Goal: Task Accomplishment & Management: Use online tool/utility

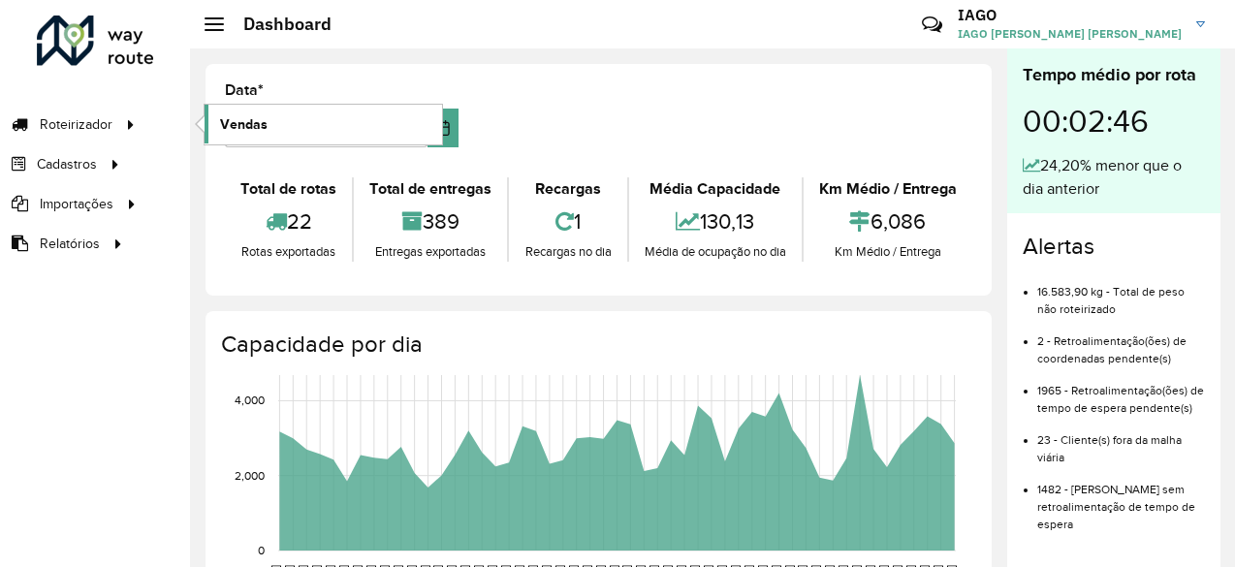
click at [317, 130] on link "Vendas" at bounding box center [323, 124] width 237 height 39
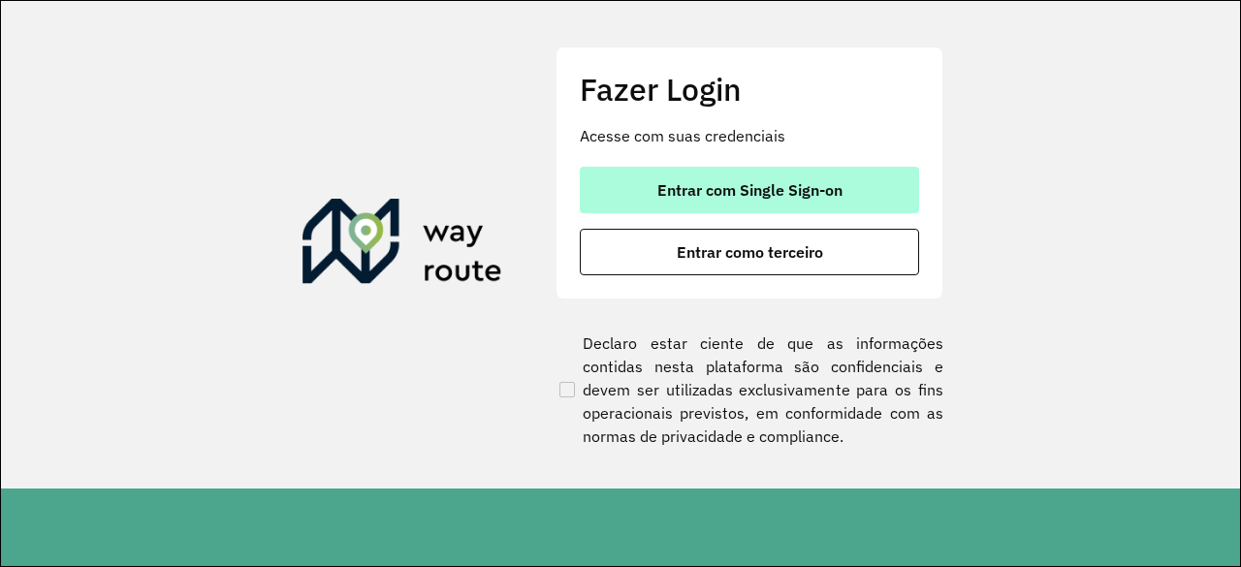
click at [699, 192] on span "Entrar com Single Sign-on" at bounding box center [749, 190] width 185 height 16
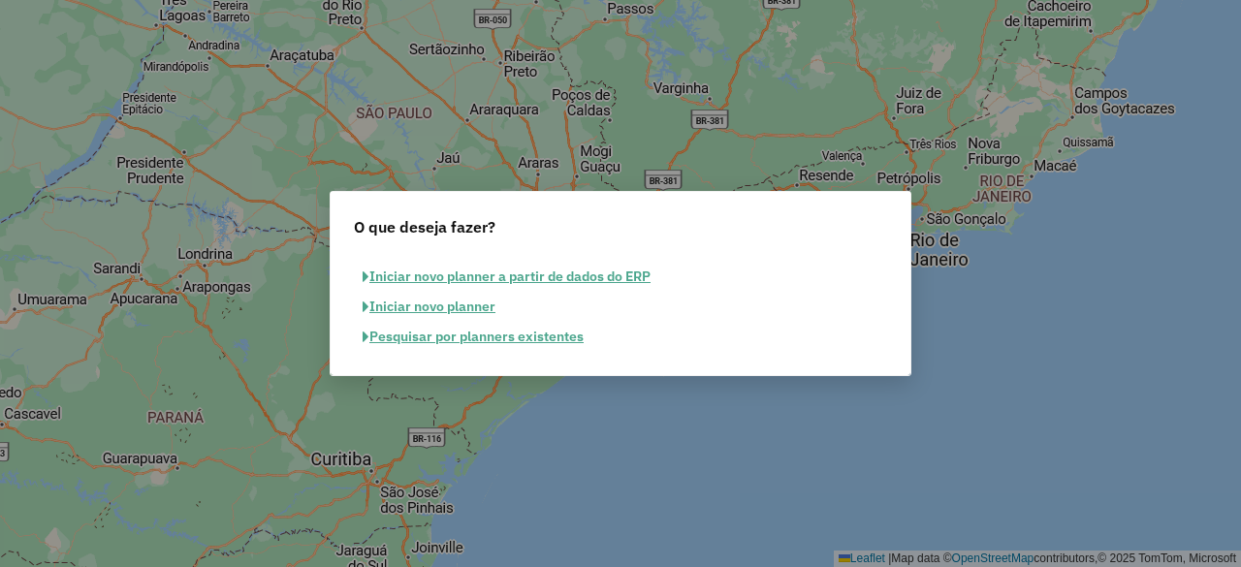
click at [479, 338] on button "Pesquisar por planners existentes" at bounding box center [473, 337] width 238 height 30
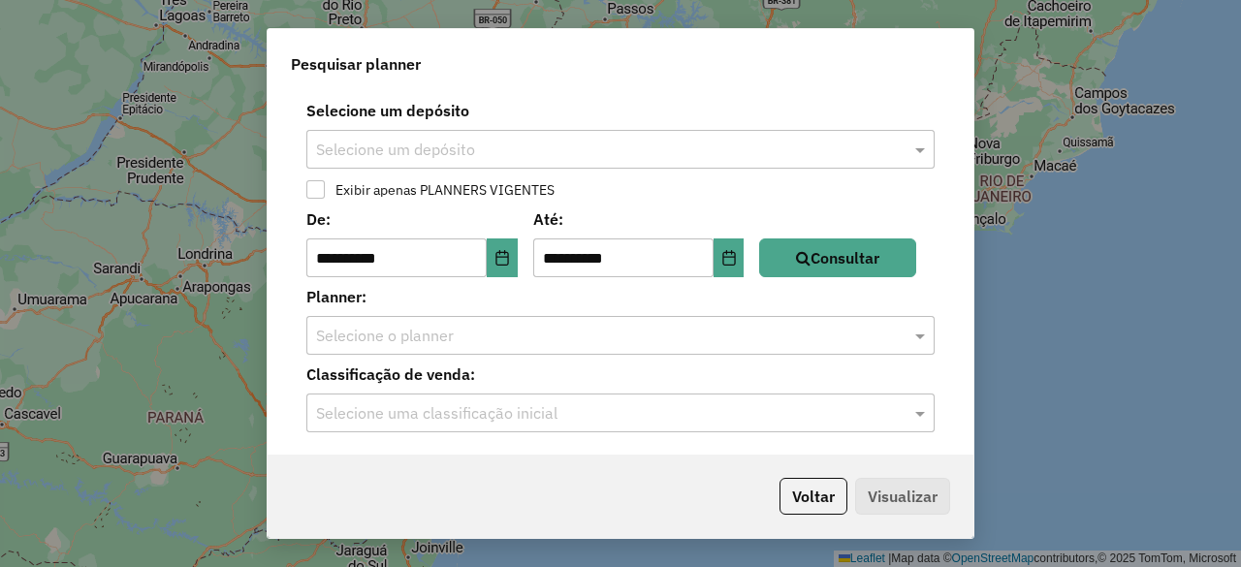
click at [488, 146] on input "text" at bounding box center [601, 150] width 570 height 23
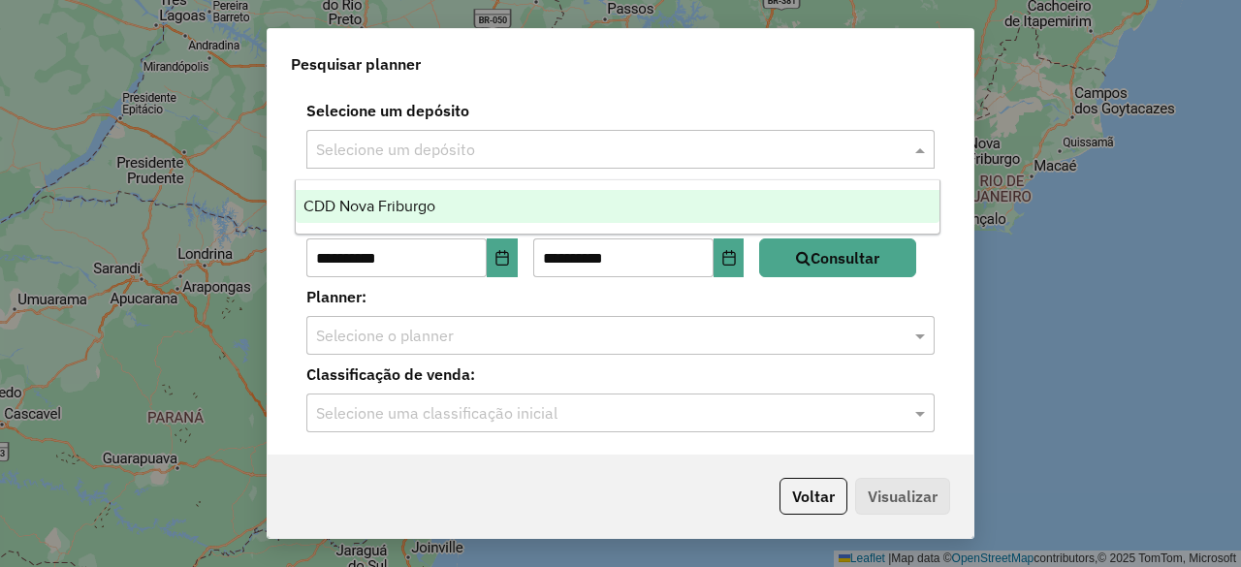
click at [492, 210] on div "CDD Nova Friburgo" at bounding box center [617, 206] width 643 height 33
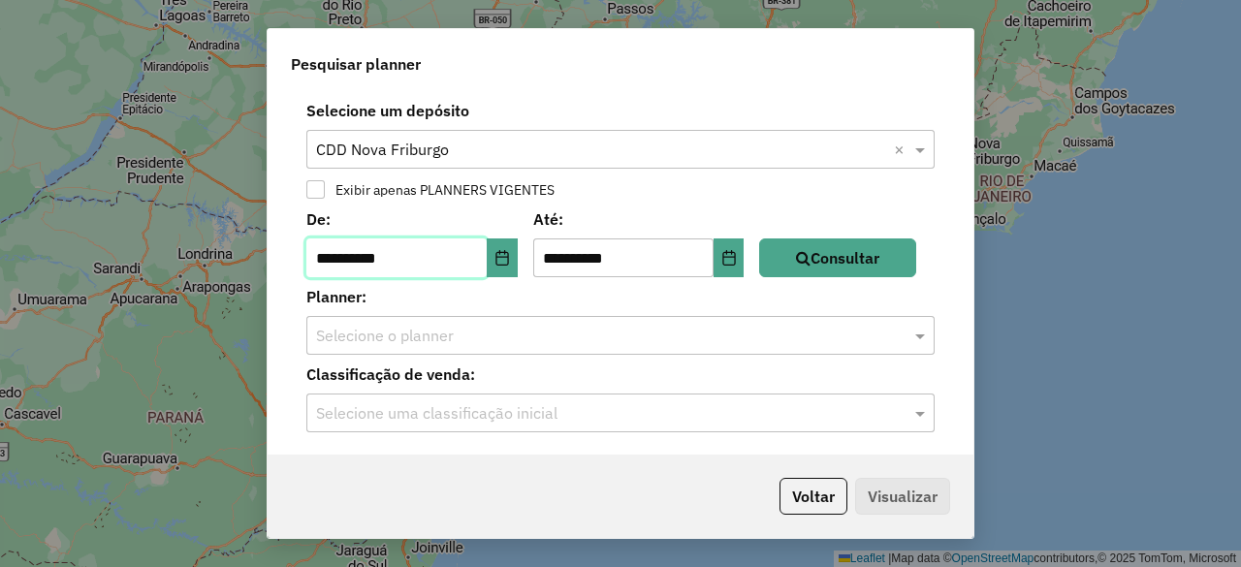
click at [387, 276] on input "**********" at bounding box center [396, 257] width 180 height 39
click at [508, 253] on icon "Choose Date" at bounding box center [501, 258] width 13 height 16
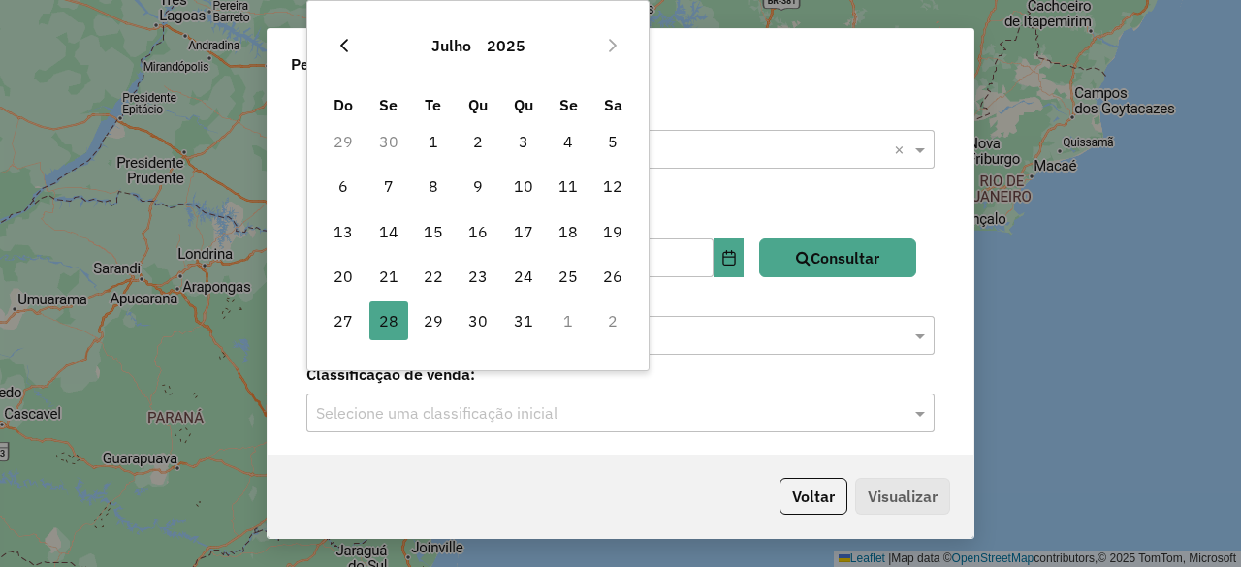
click at [347, 45] on icon "Previous Month" at bounding box center [344, 46] width 16 height 16
click at [347, 44] on icon "Previous Month" at bounding box center [344, 46] width 16 height 16
click at [491, 136] on span "1" at bounding box center [477, 141] width 39 height 39
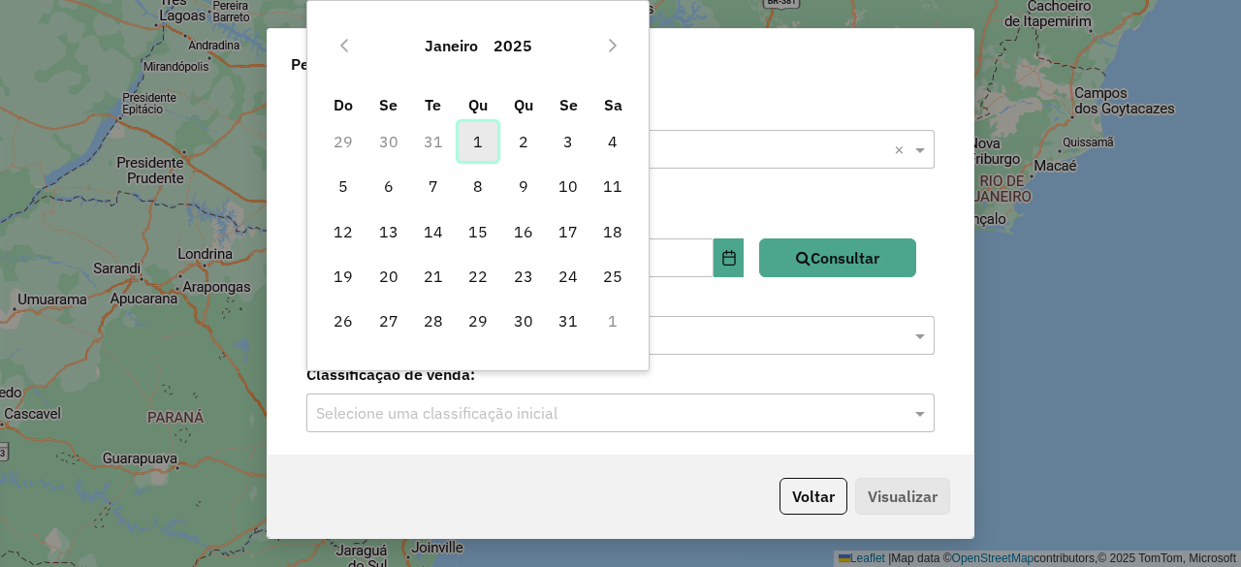
type input "**********"
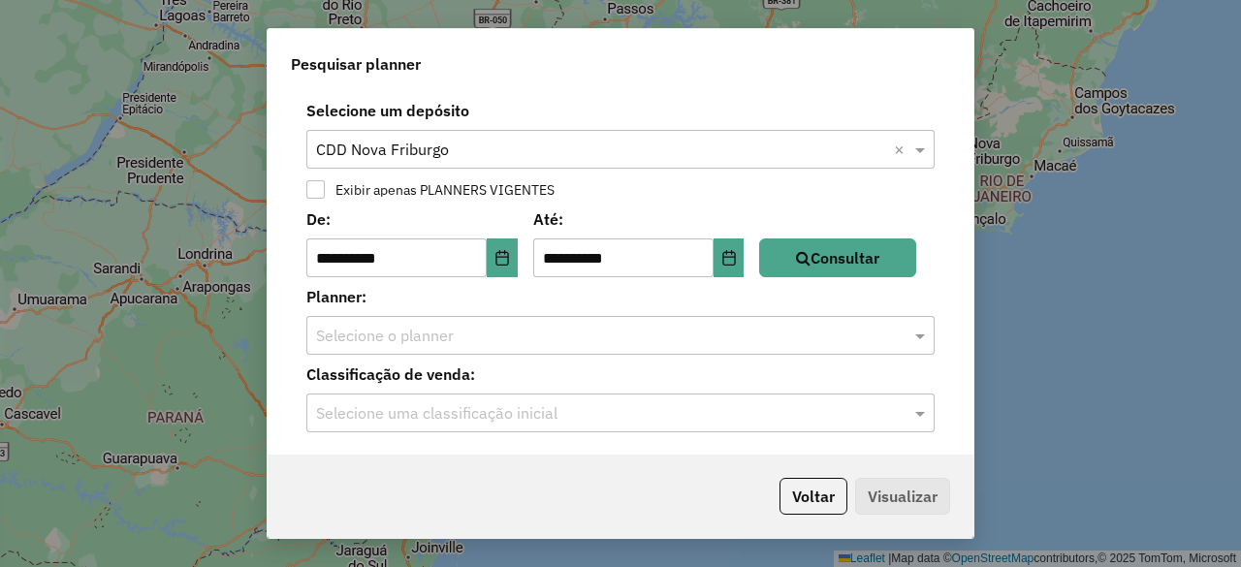
click at [913, 237] on div "**********" at bounding box center [620, 242] width 659 height 70
click at [897, 249] on button "Consultar" at bounding box center [837, 257] width 157 height 39
click at [442, 332] on input "text" at bounding box center [601, 336] width 570 height 23
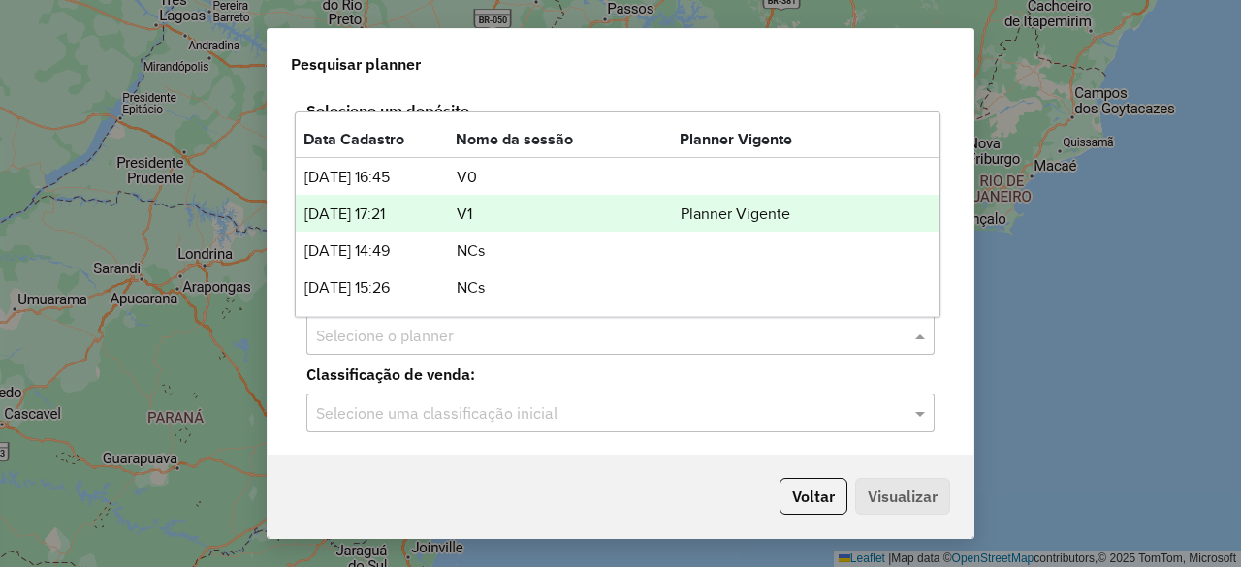
click at [522, 205] on td "V1" at bounding box center [568, 214] width 224 height 25
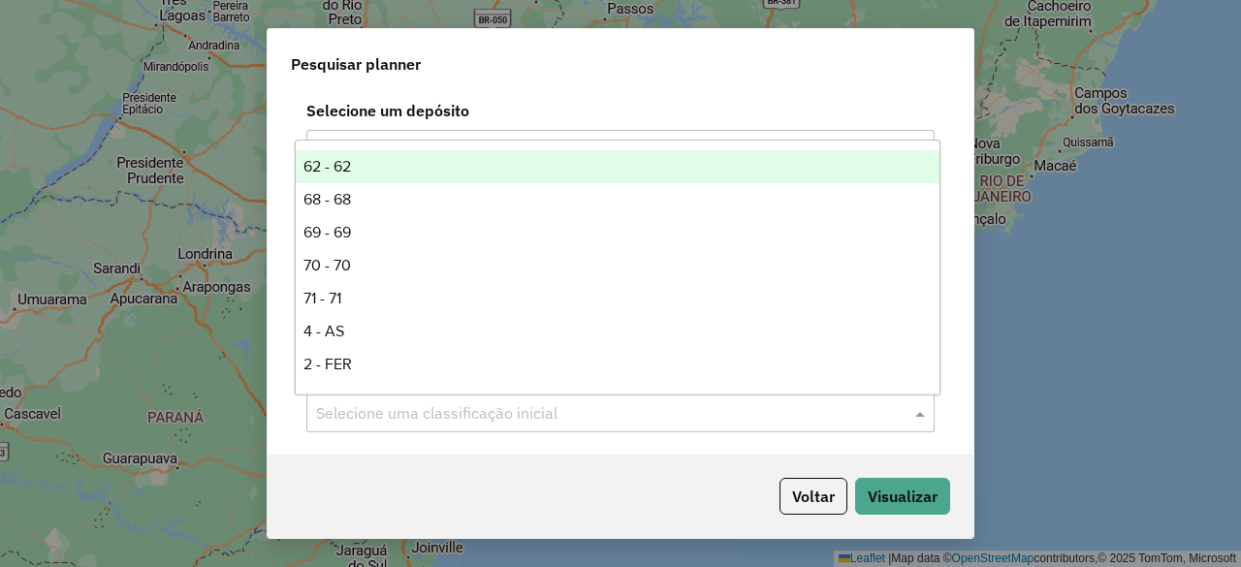
click at [558, 397] on div "Selecione uma classificação inicial" at bounding box center [620, 412] width 628 height 39
click at [595, 425] on div "Selecione uma classificação inicial" at bounding box center [620, 412] width 628 height 39
click at [648, 425] on div "Selecione uma classificação inicial" at bounding box center [620, 412] width 628 height 39
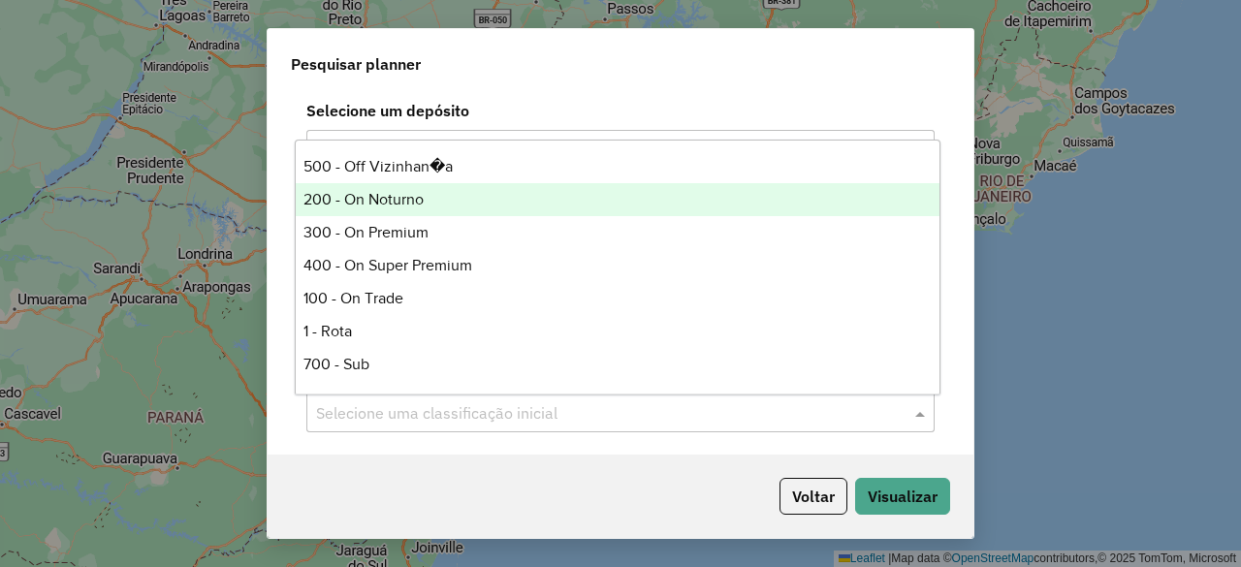
scroll to position [167, 0]
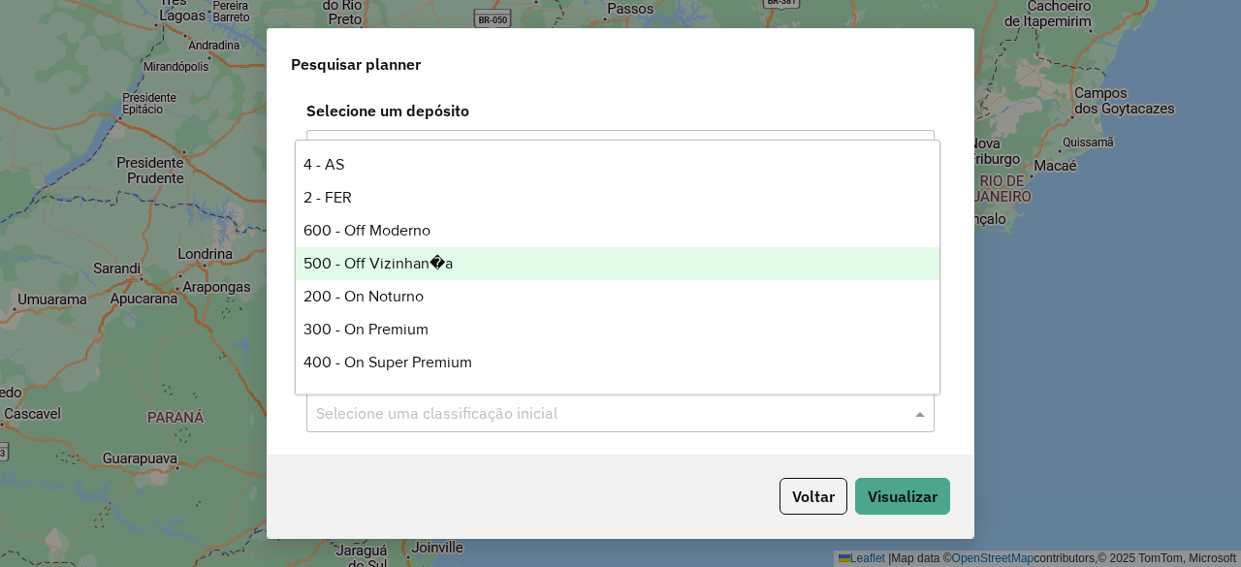
click at [463, 264] on div "500 - Off Vizinhan�a" at bounding box center [617, 263] width 643 height 33
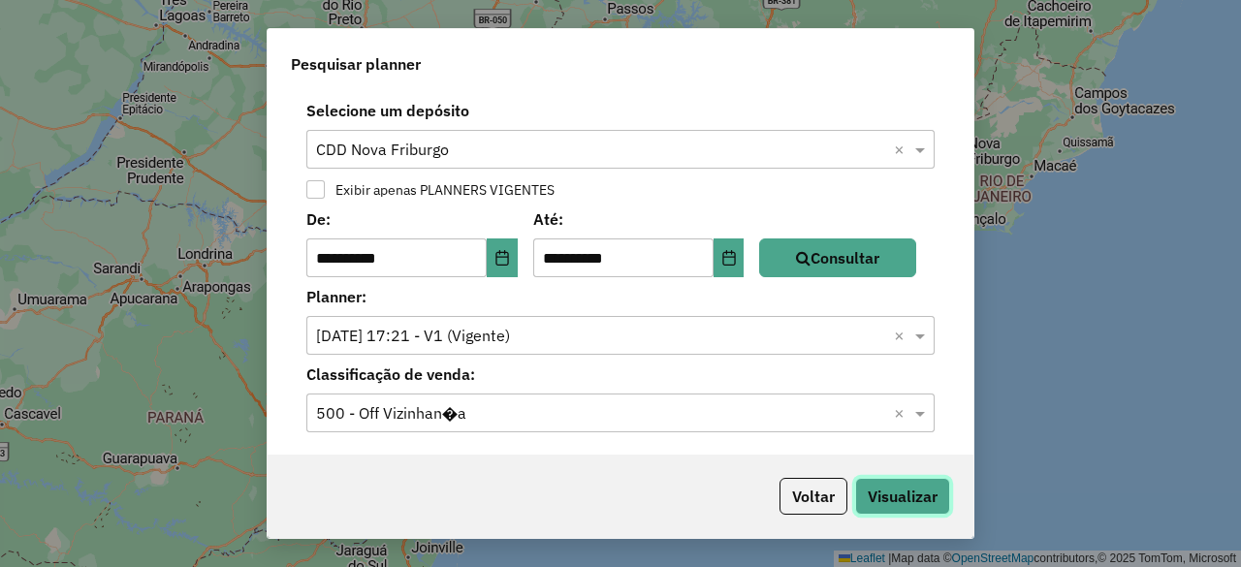
click at [902, 491] on button "Visualizar" at bounding box center [902, 496] width 95 height 37
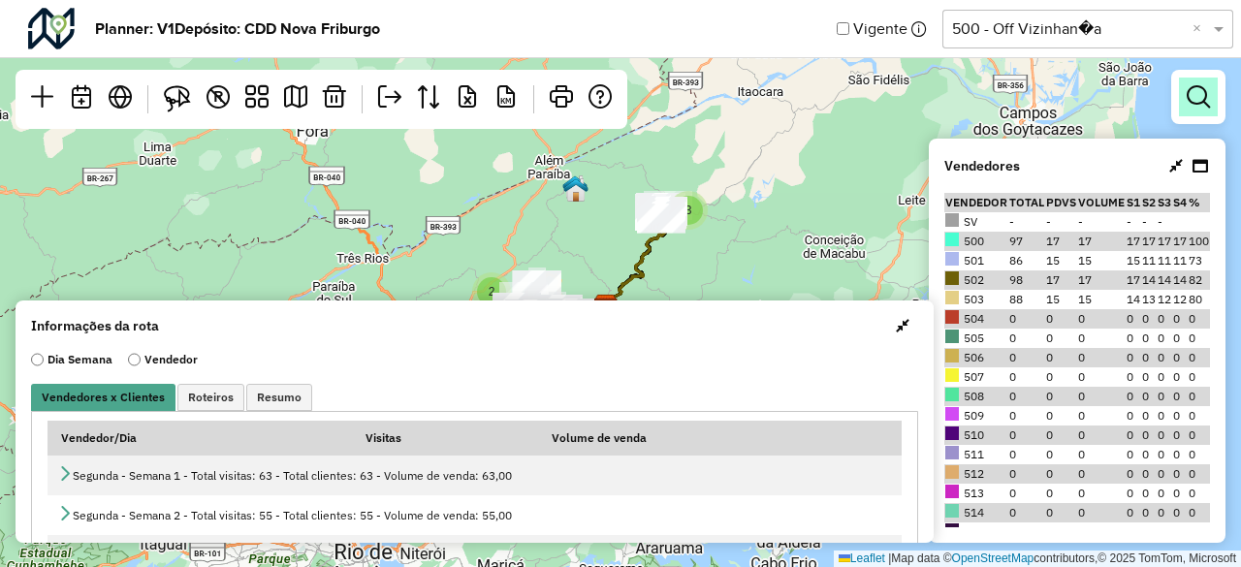
click at [1197, 100] on em at bounding box center [1197, 96] width 23 height 23
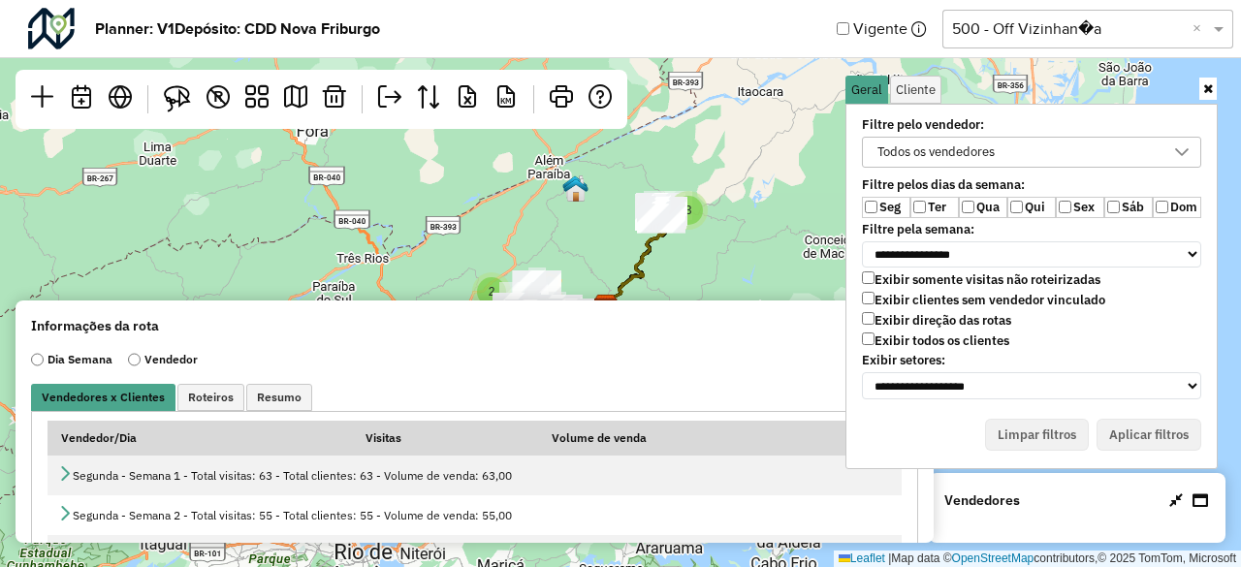
click at [917, 132] on label "Filtre pelo vendedor:" at bounding box center [1001, 125] width 302 height 16
click at [927, 203] on label "Ter" at bounding box center [934, 207] width 48 height 21
click at [977, 205] on label "Qua" at bounding box center [983, 207] width 48 height 21
click at [1094, 208] on label "Sex" at bounding box center [1079, 207] width 48 height 21
click at [1105, 208] on label "Sáb" at bounding box center [1128, 207] width 48 height 21
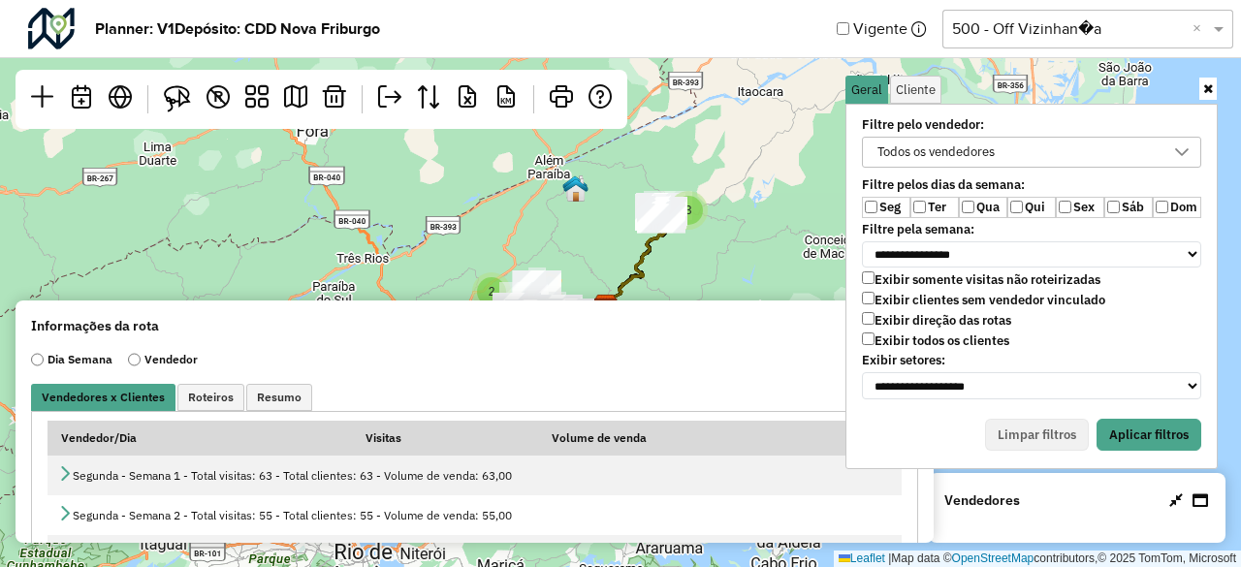
click at [1044, 142] on div "Todos os vendedores" at bounding box center [1016, 152] width 293 height 29
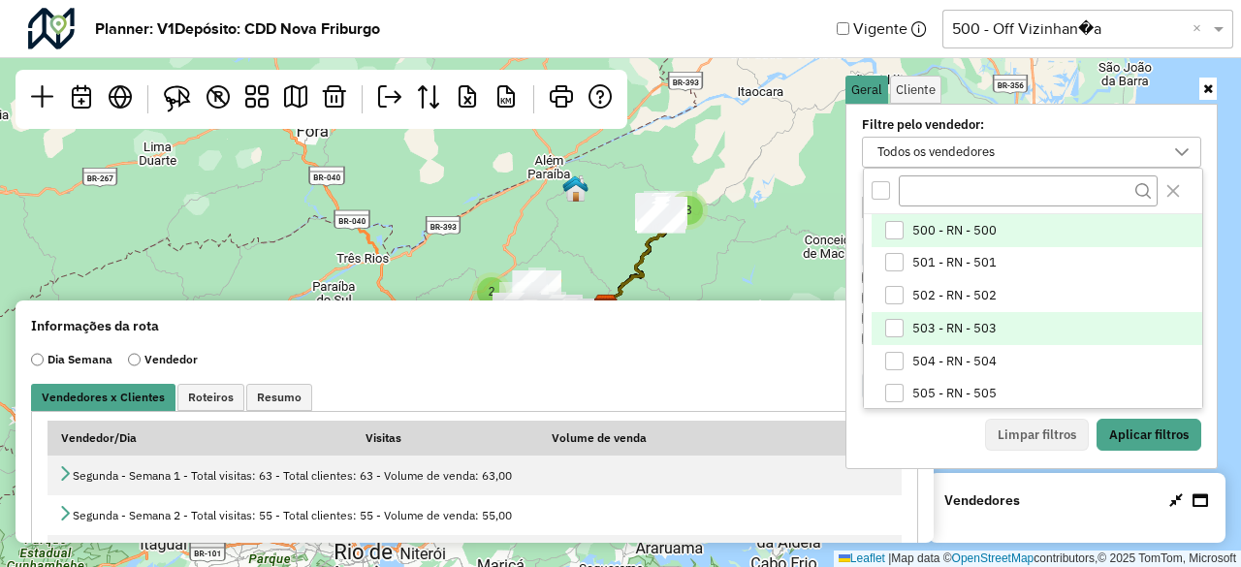
click at [942, 329] on span "503 - RN - 503" at bounding box center [954, 329] width 84 height 16
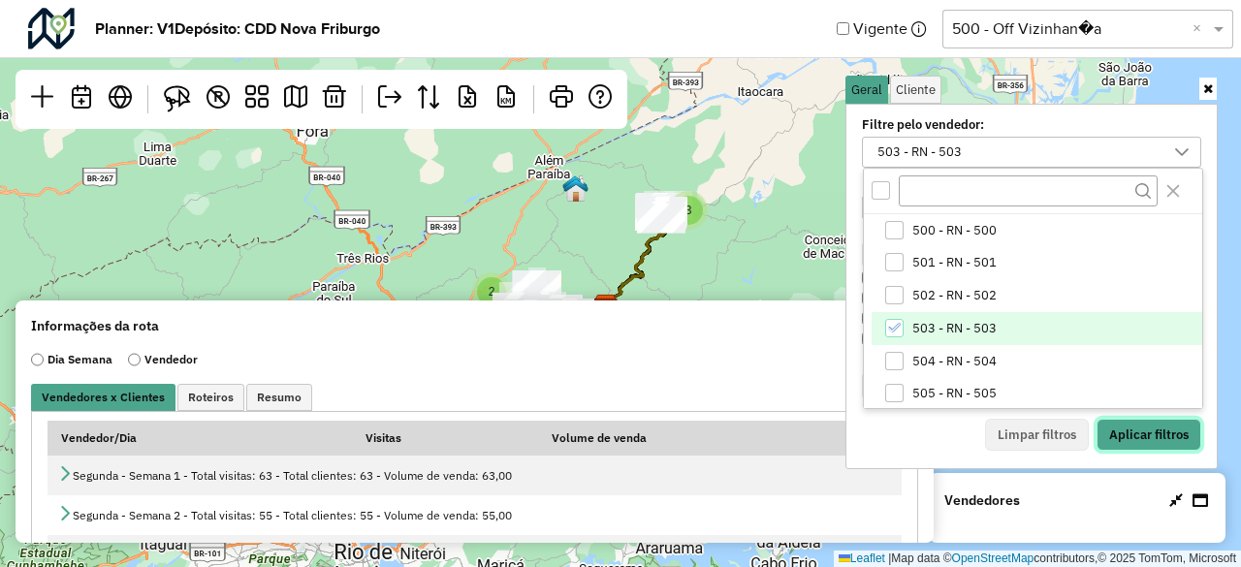
click at [1158, 422] on button "Aplicar filtros" at bounding box center [1148, 435] width 105 height 33
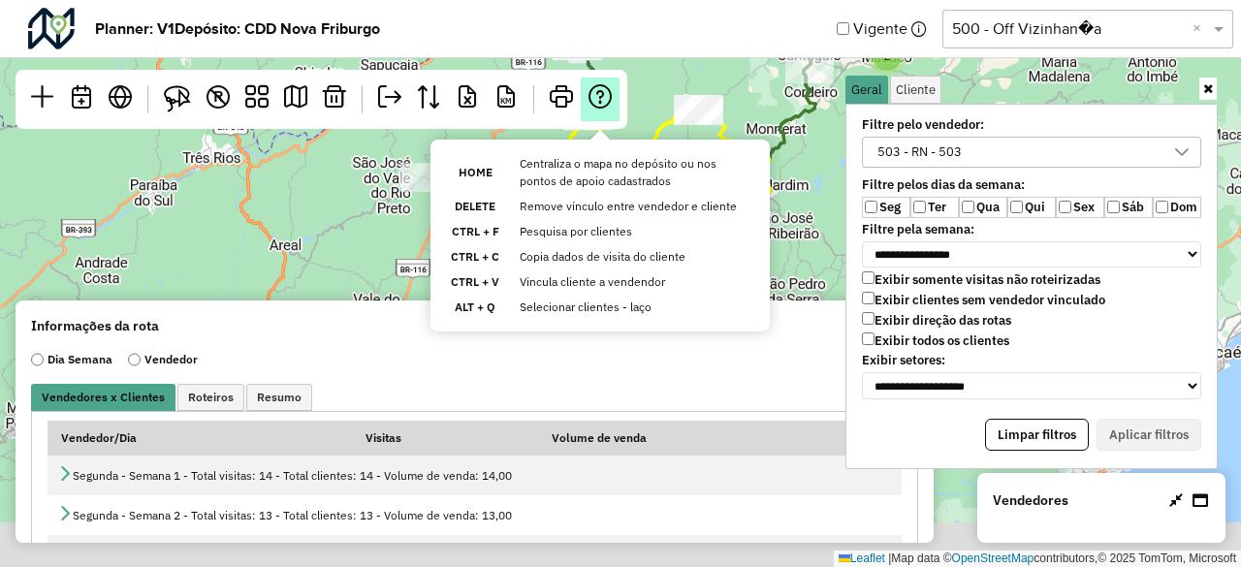
click at [582, 105] on hb-planner "**********" at bounding box center [620, 283] width 1241 height 567
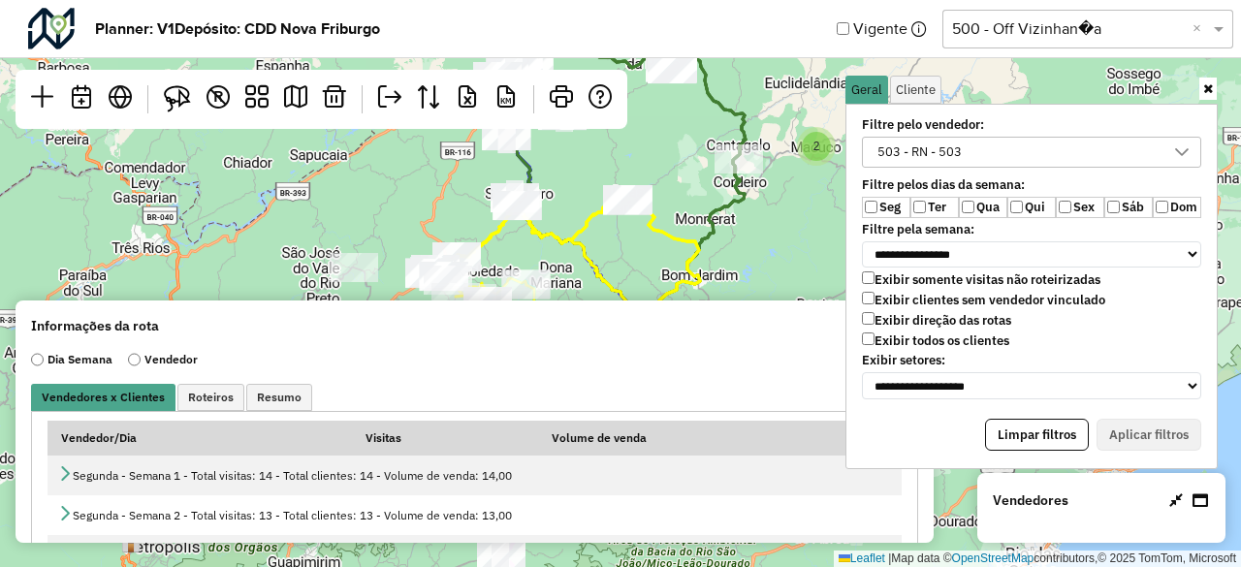
drag, startPoint x: 671, startPoint y: 191, endPoint x: 575, endPoint y: 327, distance: 166.2
click at [575, 329] on hb-planner "**********" at bounding box center [620, 283] width 1241 height 567
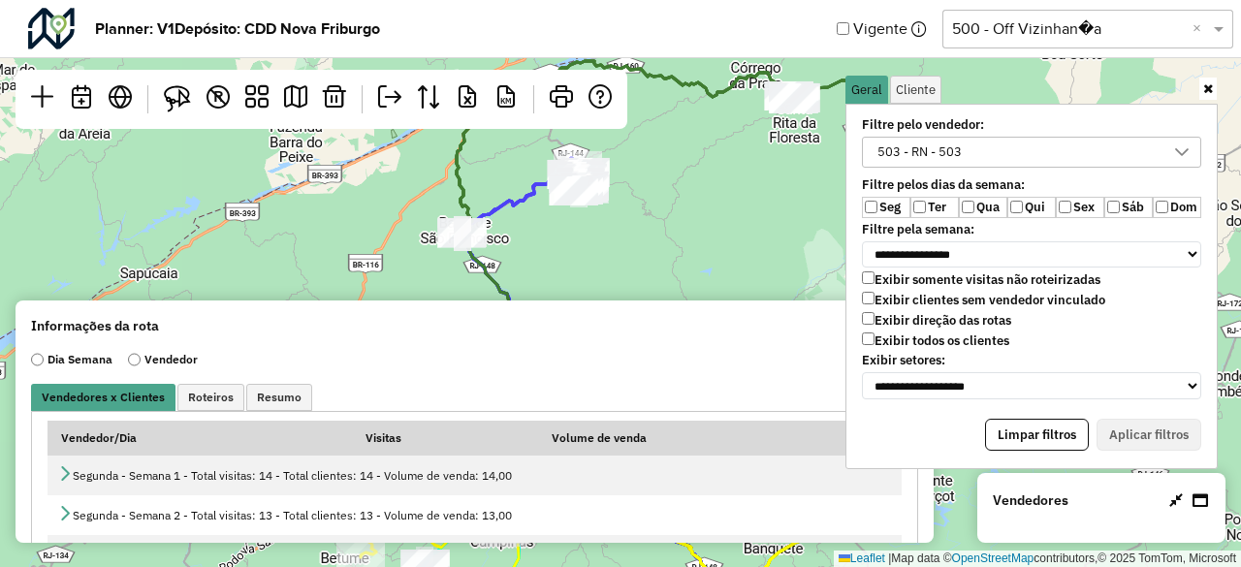
drag, startPoint x: 609, startPoint y: 321, endPoint x: 680, endPoint y: 215, distance: 127.7
click at [680, 215] on div "2 2 Leaflet | Map data © OpenStreetMap contributors,© 2025 TomTom, Microsoft" at bounding box center [620, 283] width 1241 height 567
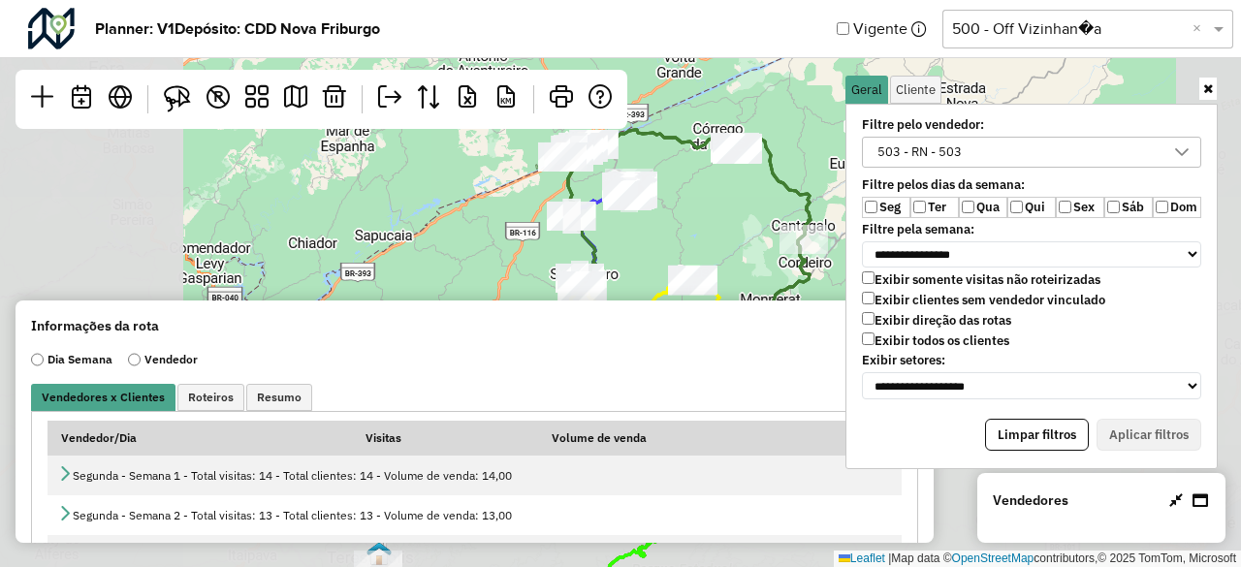
click at [902, 156] on div "503 - RN - 503" at bounding box center [919, 152] width 98 height 29
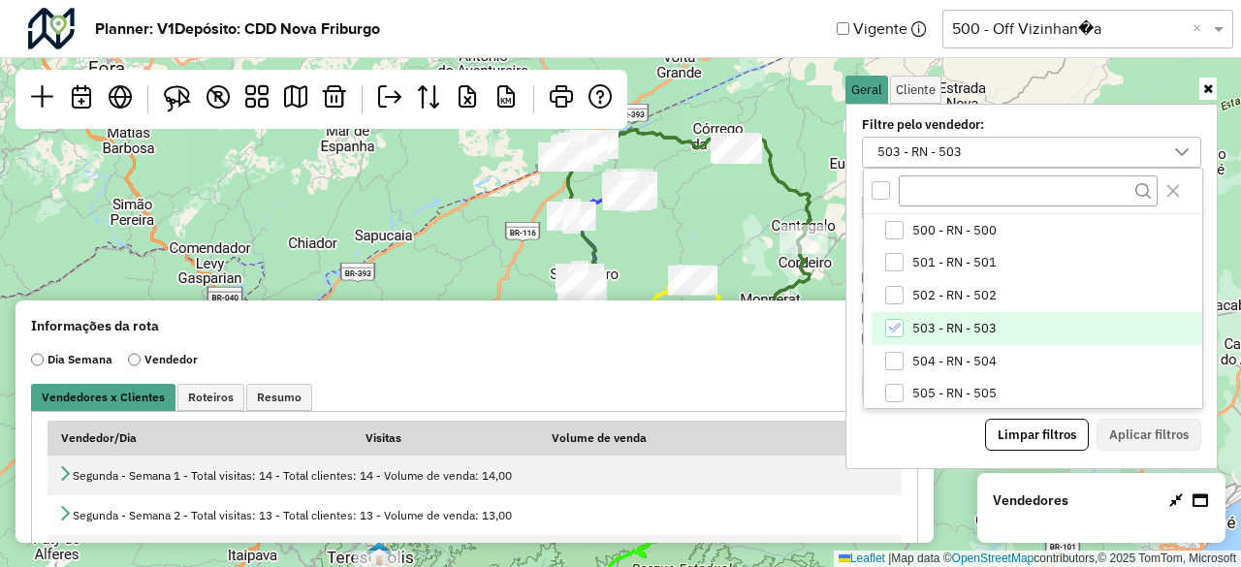
click at [922, 323] on span "503 - RN - 503" at bounding box center [954, 329] width 84 height 16
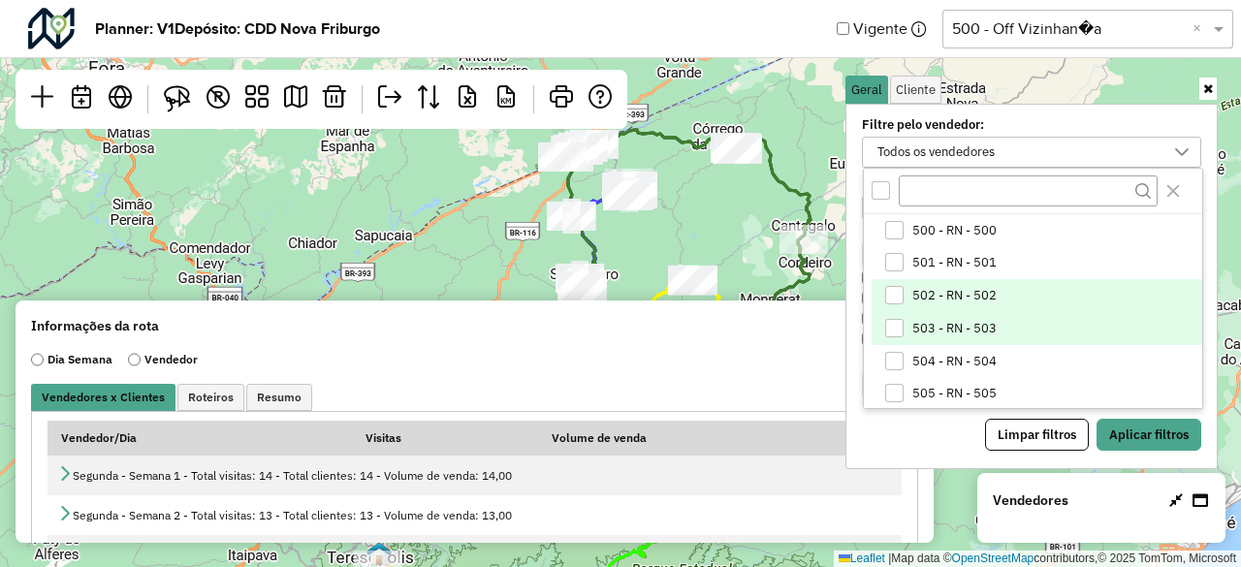
click at [922, 298] on span "502 - RN - 502" at bounding box center [954, 296] width 84 height 16
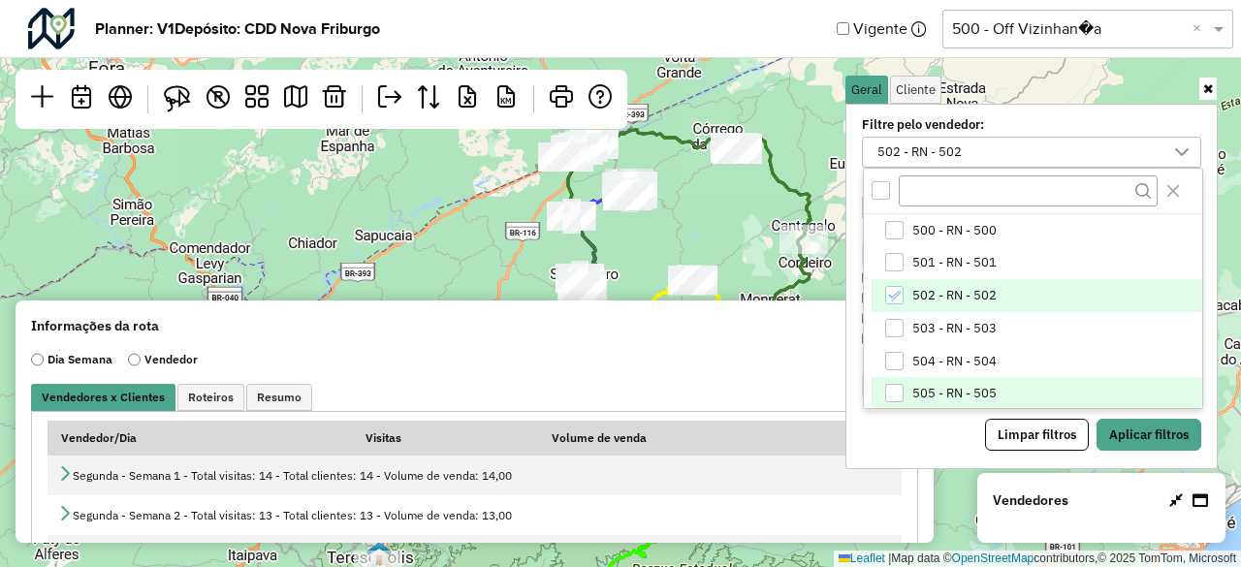
click at [1135, 404] on li "505 - RN - 505" at bounding box center [1036, 393] width 330 height 33
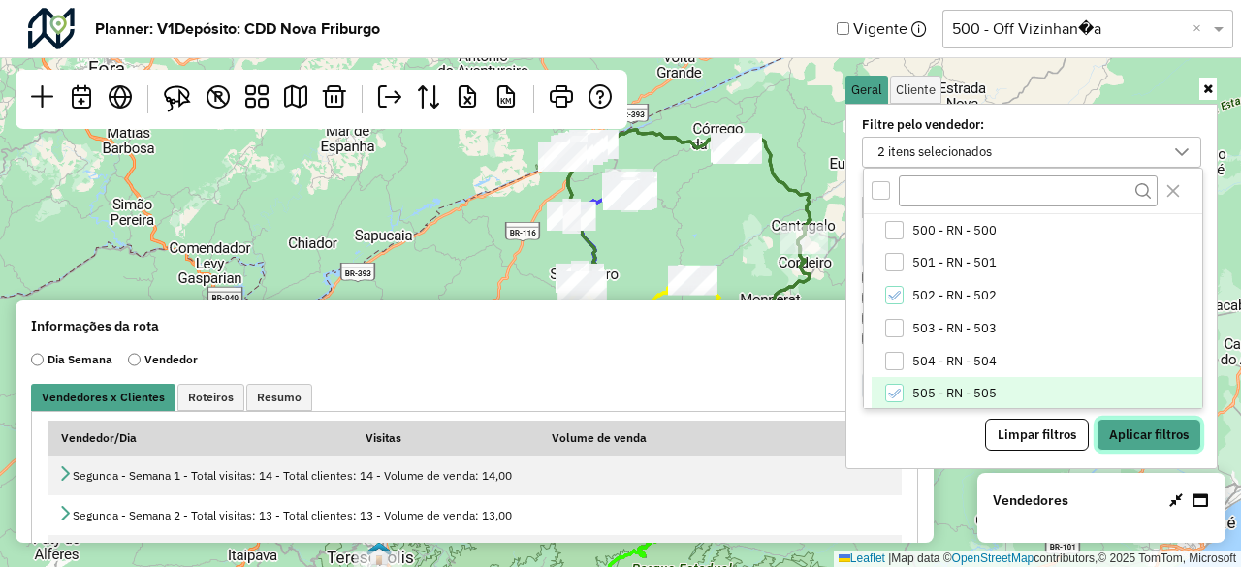
click at [1141, 428] on button "Aplicar filtros" at bounding box center [1148, 435] width 105 height 33
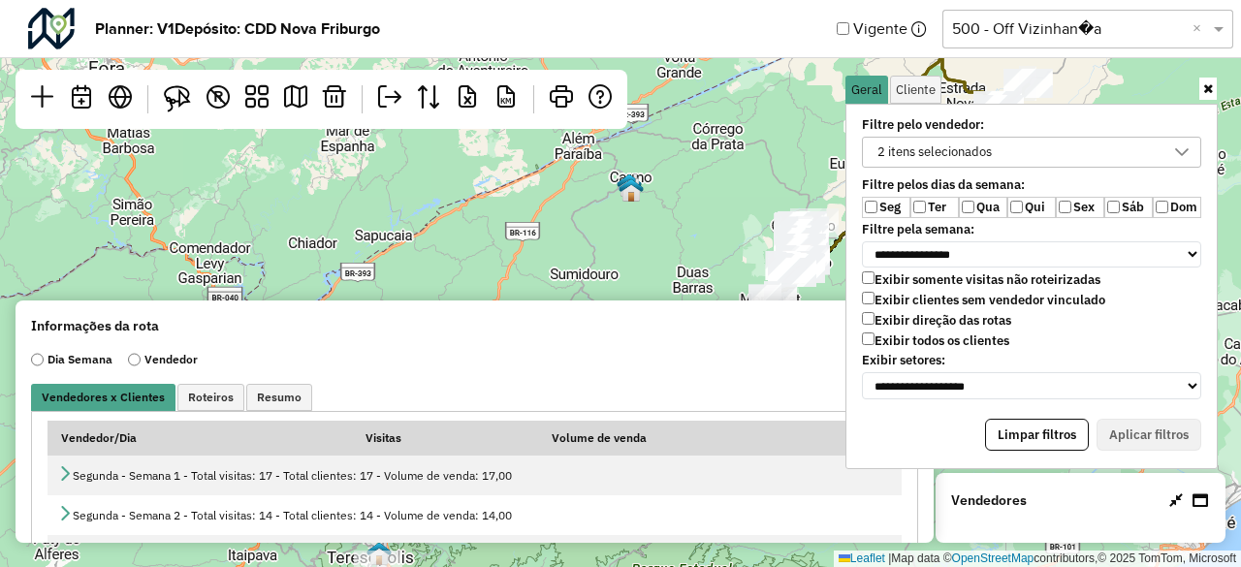
click at [923, 153] on div "2 itens selecionados" at bounding box center [934, 152] width 128 height 29
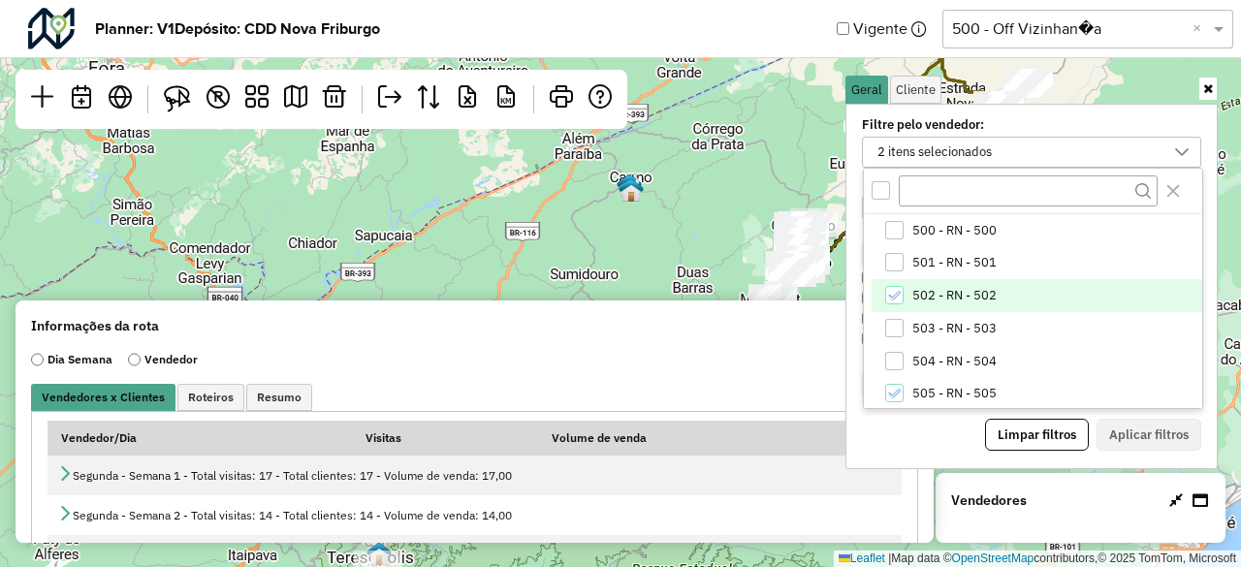
click at [923, 292] on span "502 - RN - 502" at bounding box center [954, 296] width 84 height 16
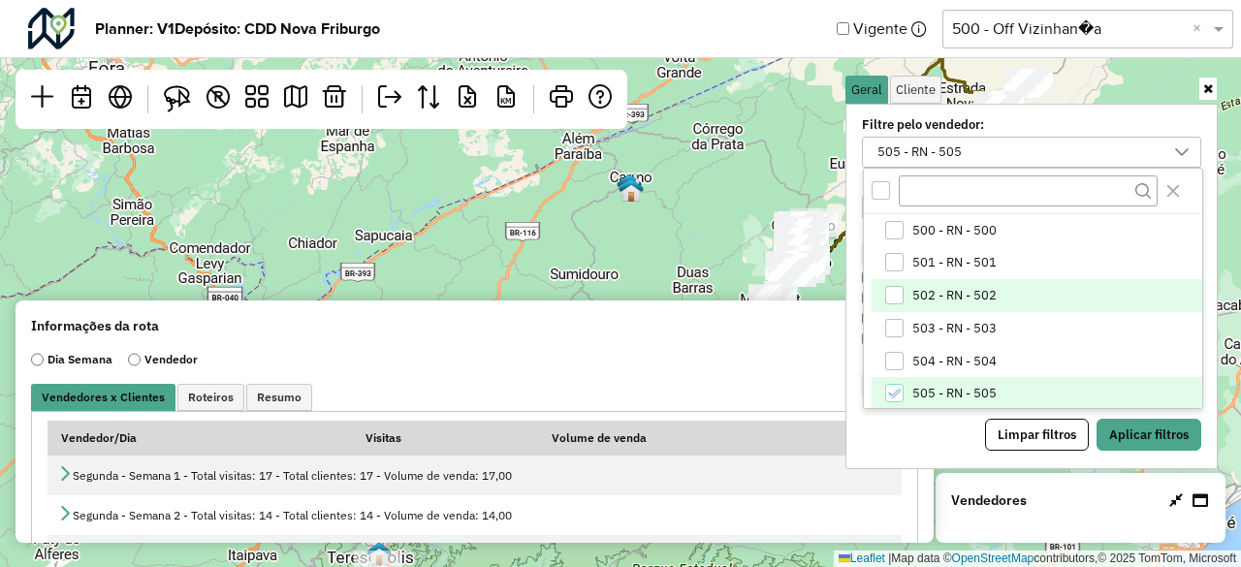
click at [930, 379] on li "505 - RN - 505" at bounding box center [1036, 393] width 330 height 33
click at [950, 288] on span "502 - RN - 502" at bounding box center [954, 296] width 84 height 16
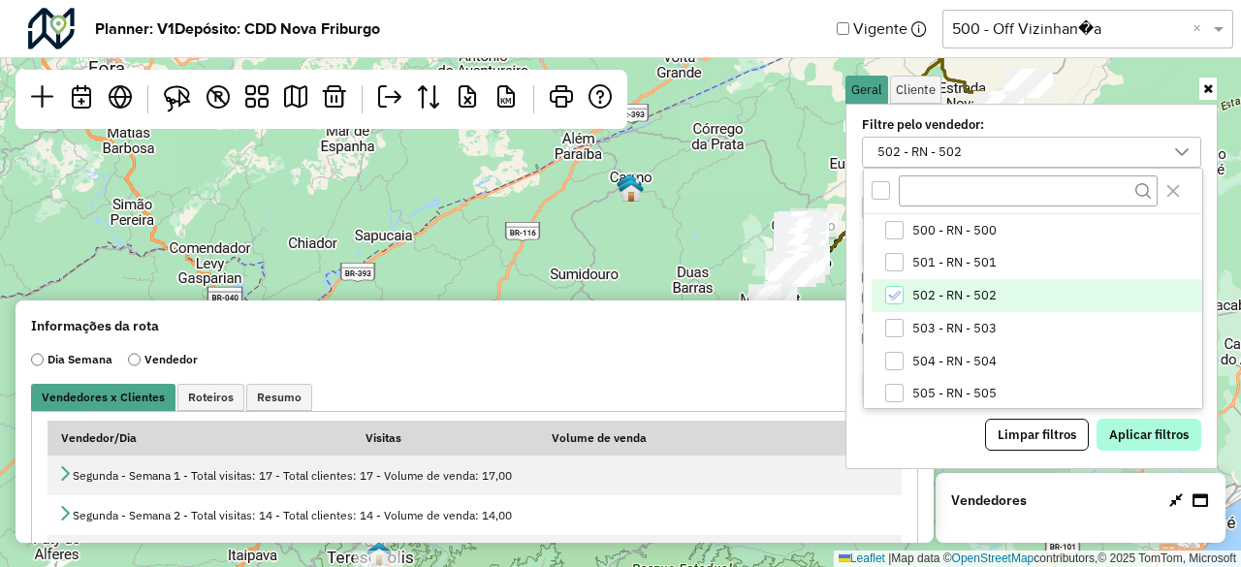
drag, startPoint x: 1165, startPoint y: 457, endPoint x: 1159, endPoint y: 432, distance: 25.9
click at [1162, 447] on div "**********" at bounding box center [1031, 286] width 372 height 365
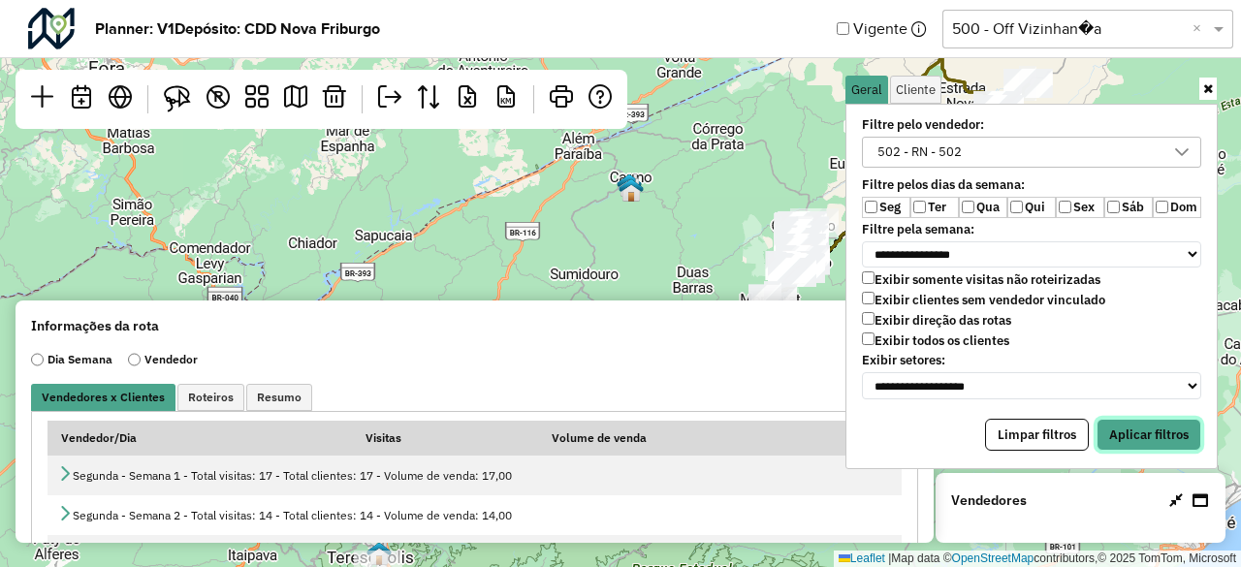
click at [1159, 432] on button "Aplicar filtros" at bounding box center [1148, 435] width 105 height 33
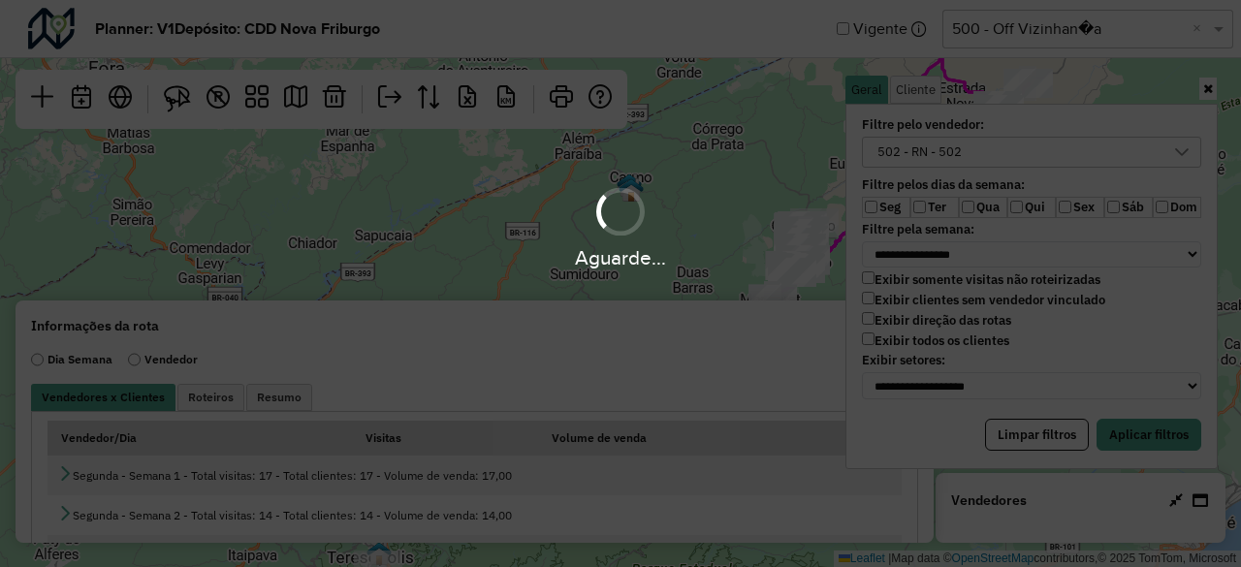
click at [1148, 420] on div "Aguarde..." at bounding box center [620, 283] width 1241 height 567
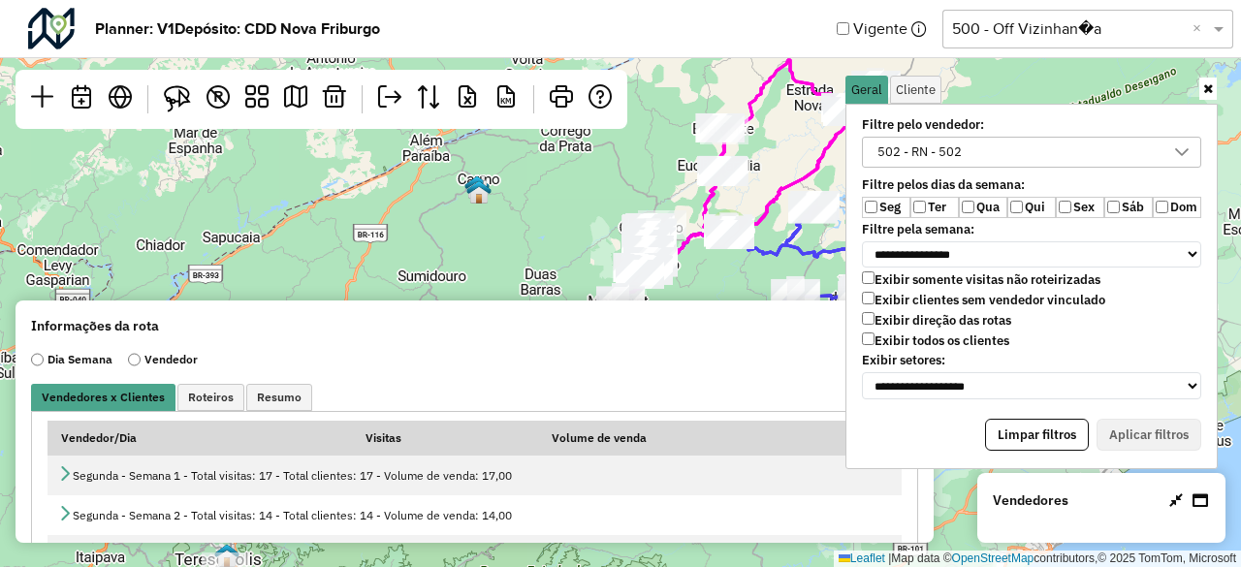
drag, startPoint x: 742, startPoint y: 173, endPoint x: 430, endPoint y: 211, distance: 314.4
click at [430, 211] on div "2 2 Leaflet | Map data © OpenStreetMap contributors,© 2025 TomTom, Microsoft" at bounding box center [620, 283] width 1241 height 567
